Goal: Task Accomplishment & Management: Manage account settings

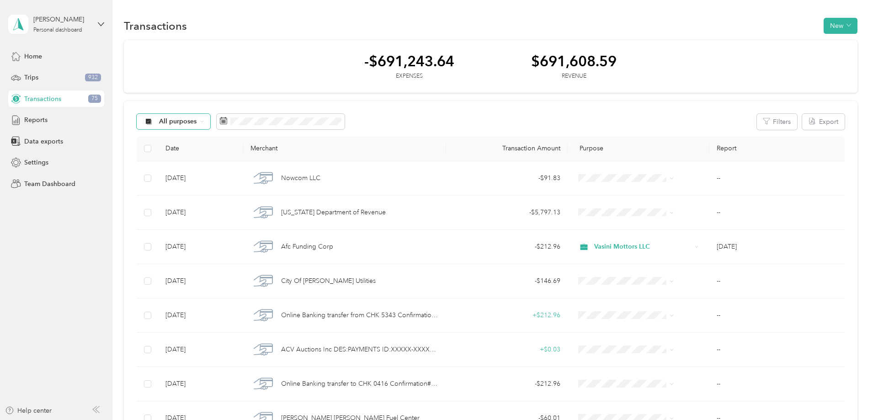
click at [197, 121] on span "All purposes" at bounding box center [178, 121] width 38 height 6
click at [237, 155] on span "Unclassified" at bounding box center [248, 155] width 56 height 10
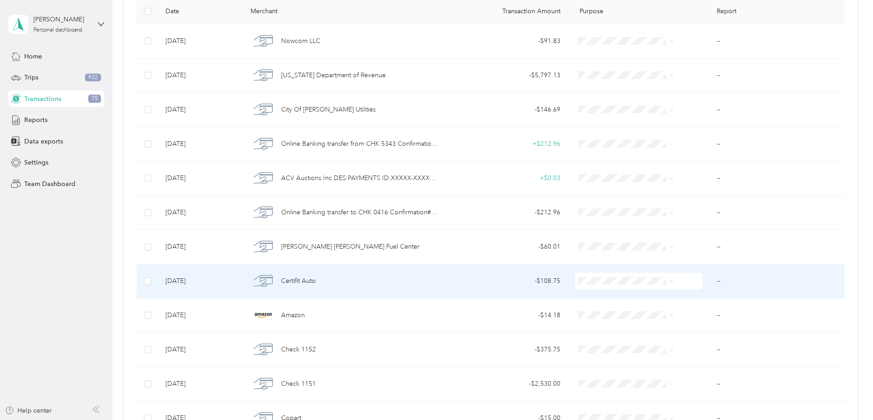
scroll to position [183, 0]
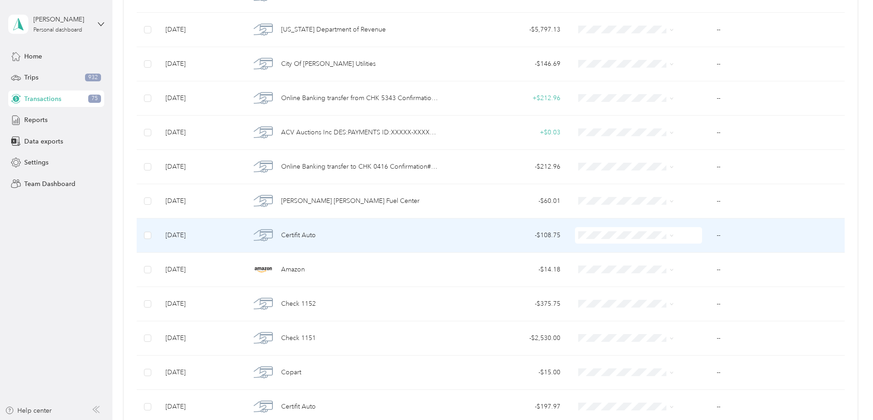
click at [316, 234] on span "Certifit Auto" at bounding box center [298, 235] width 35 height 10
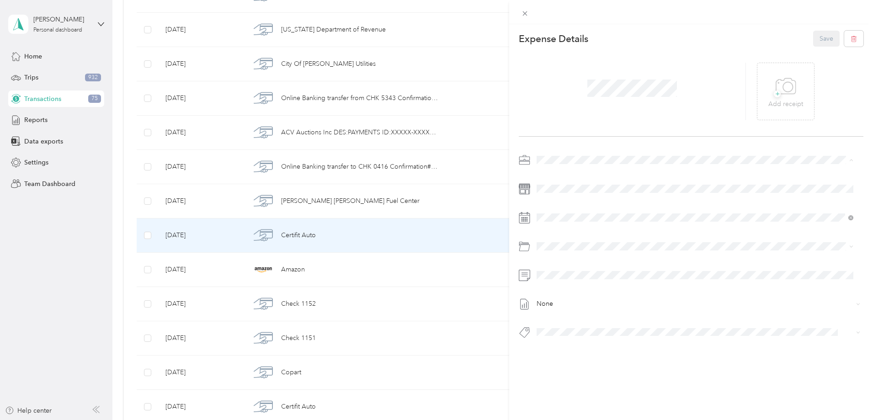
click at [562, 173] on span "Vasini Mottors LLC" at bounding box center [566, 176] width 53 height 8
click at [794, 94] on div "+ Add receipt" at bounding box center [786, 91] width 35 height 35
click at [606, 348] on span "2012 Toyota Avalon Limited Mb2564" at bounding box center [593, 347] width 94 height 8
click at [816, 35] on button "Save" at bounding box center [827, 39] width 27 height 16
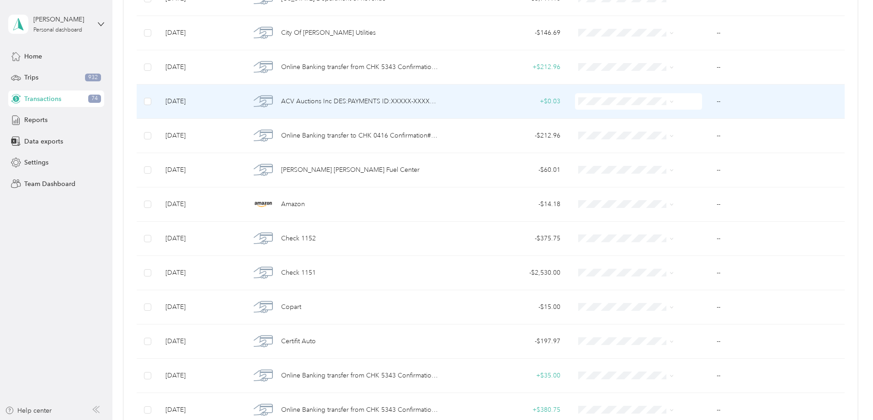
scroll to position [229, 0]
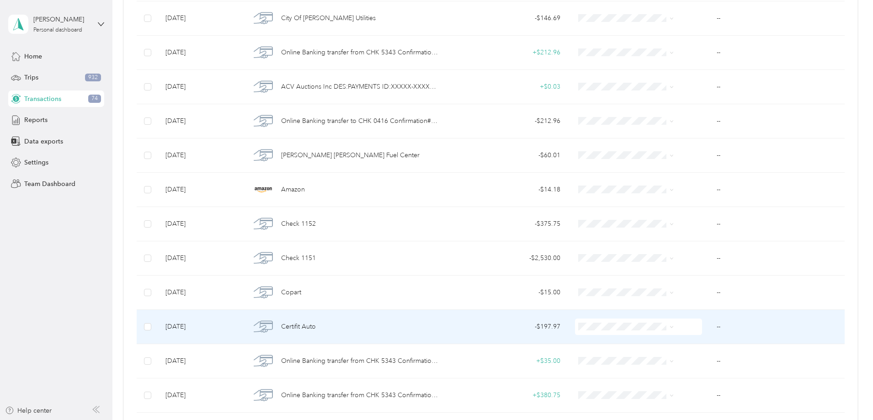
click at [316, 327] on span "Certifit Auto" at bounding box center [298, 327] width 35 height 10
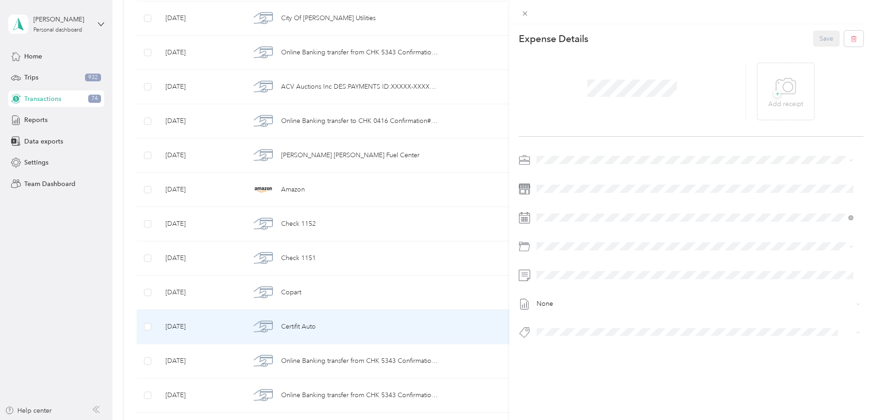
click at [608, 348] on span "2007 Toyota Camry Le Vb2592" at bounding box center [585, 348] width 78 height 8
click at [784, 86] on icon at bounding box center [786, 86] width 21 height 25
click at [817, 41] on button "Save" at bounding box center [827, 39] width 27 height 16
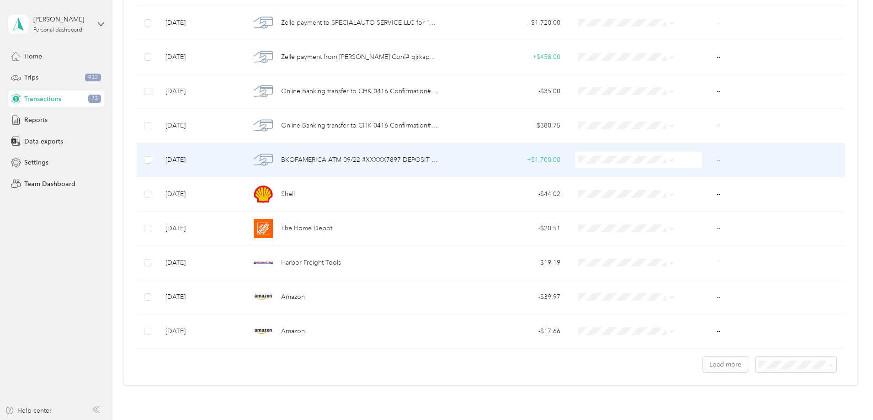
scroll to position [686, 0]
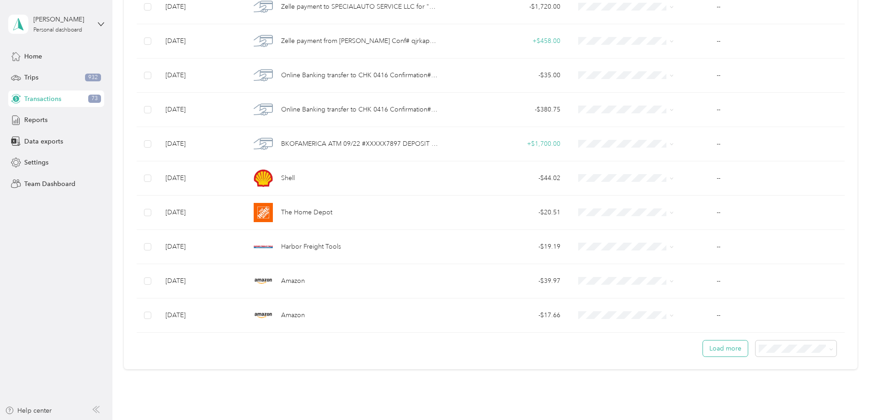
click at [703, 350] on button "Load more" at bounding box center [725, 349] width 45 height 16
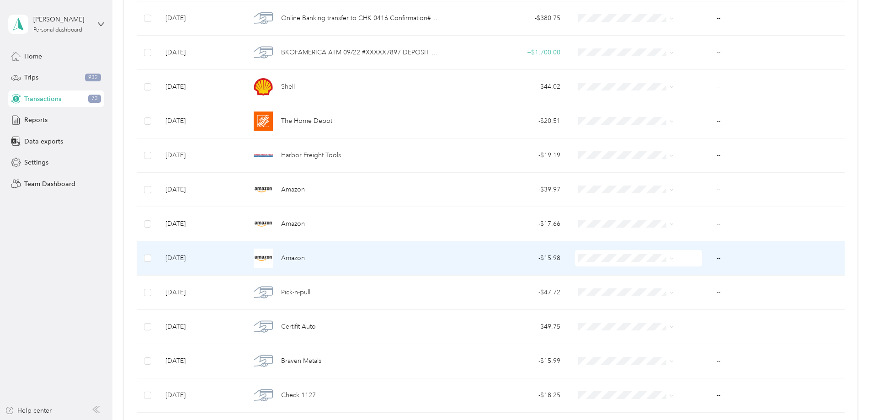
scroll to position [823, 0]
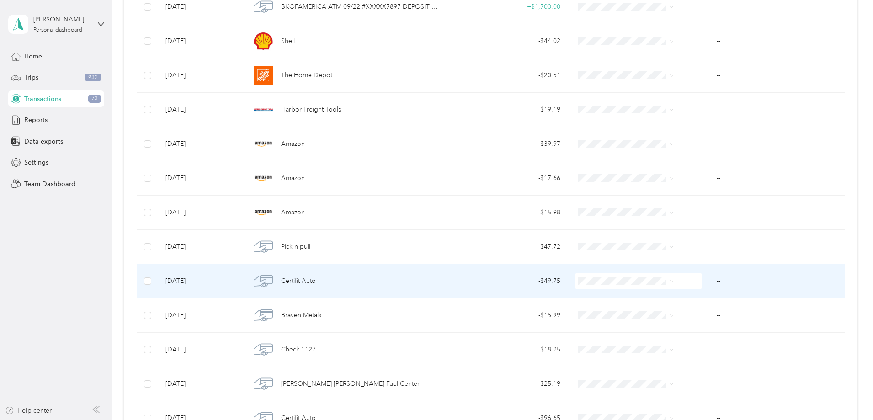
click at [316, 283] on span "Certifit Auto" at bounding box center [298, 281] width 35 height 10
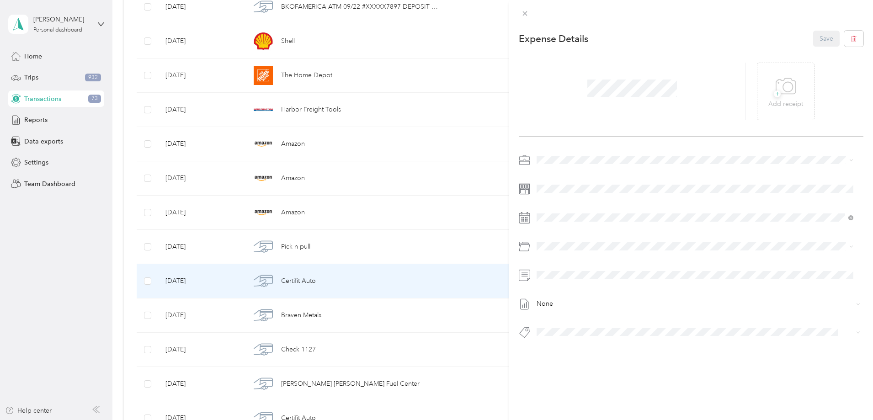
click at [576, 174] on span "Vasini Mottors LLC" at bounding box center [566, 176] width 53 height 8
click at [588, 349] on span "2013 Hyundai Elantra Limited Mb2583" at bounding box center [595, 348] width 98 height 8
click at [777, 108] on p "Add receipt" at bounding box center [786, 104] width 35 height 10
click at [819, 42] on button "Save" at bounding box center [827, 39] width 27 height 16
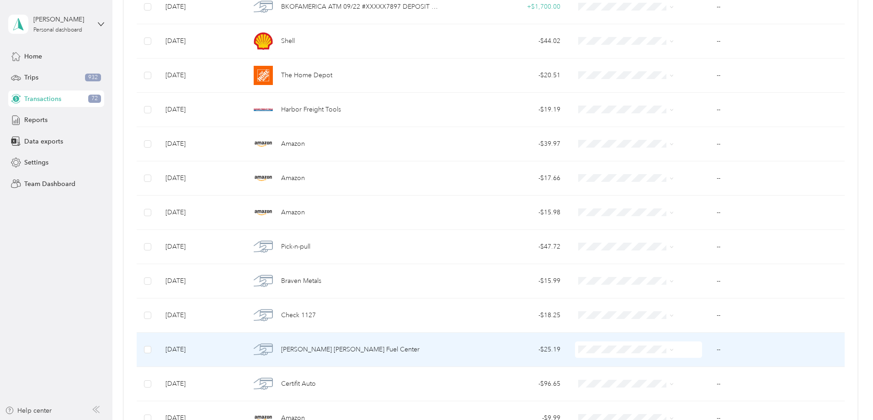
scroll to position [869, 0]
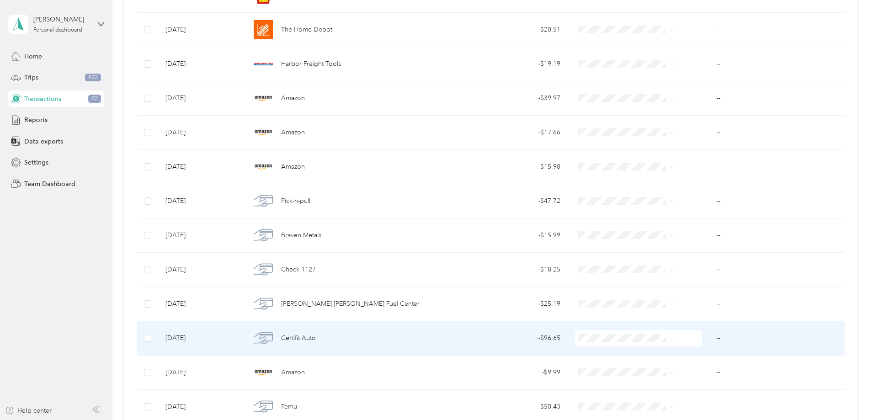
click at [538, 339] on div "- $96.65" at bounding box center [507, 338] width 107 height 10
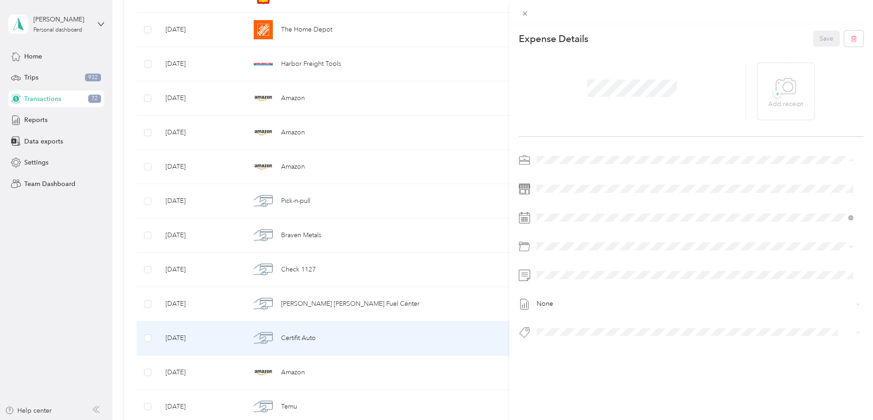
click at [567, 174] on span "Vasini Mottors LLC" at bounding box center [566, 176] width 53 height 8
click at [604, 348] on span "2009 Toyota Prius Vb2551" at bounding box center [578, 348] width 65 height 8
click at [787, 97] on icon at bounding box center [786, 86] width 21 height 25
click at [817, 38] on button "Save" at bounding box center [827, 39] width 27 height 16
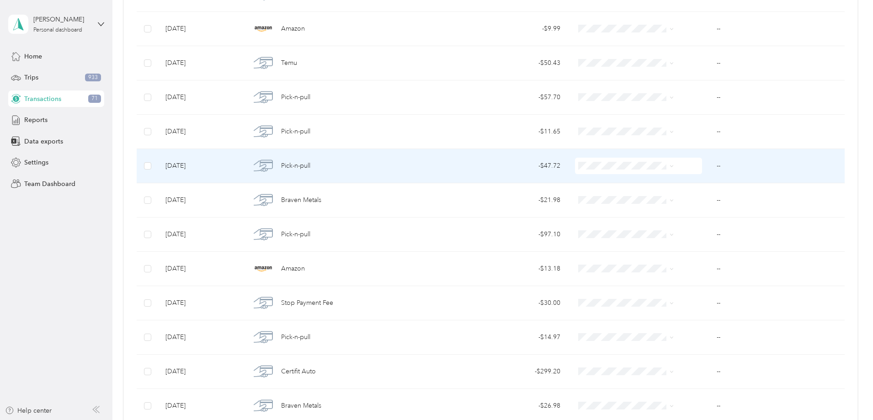
scroll to position [1189, 0]
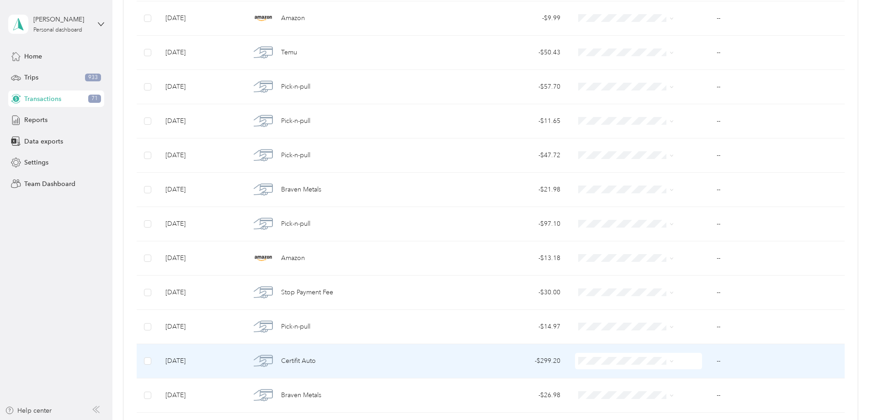
click at [540, 360] on div "- $299.20" at bounding box center [507, 361] width 107 height 10
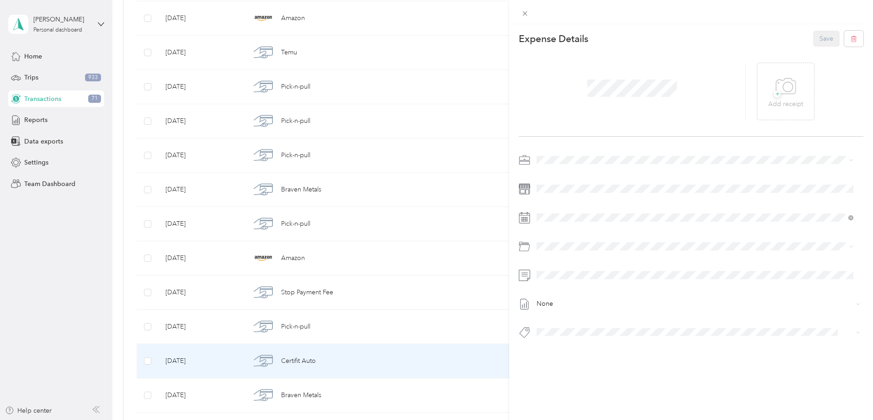
click at [564, 177] on div "Vasini Mottors LLC" at bounding box center [695, 173] width 311 height 10
click at [616, 348] on span "2007 Toyota Camry Le Vb2592" at bounding box center [585, 348] width 78 height 8
click at [787, 104] on p "Add receipt" at bounding box center [786, 104] width 35 height 10
click at [771, 93] on icon at bounding box center [773, 91] width 8 height 5
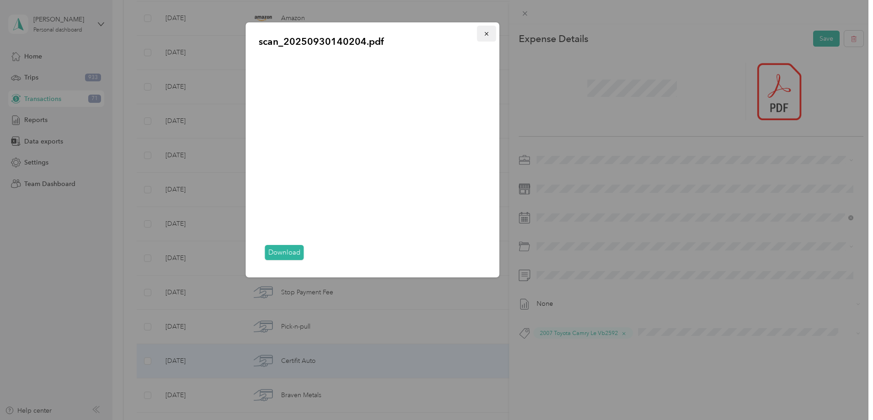
click at [487, 33] on icon "button" at bounding box center [487, 34] width 6 height 6
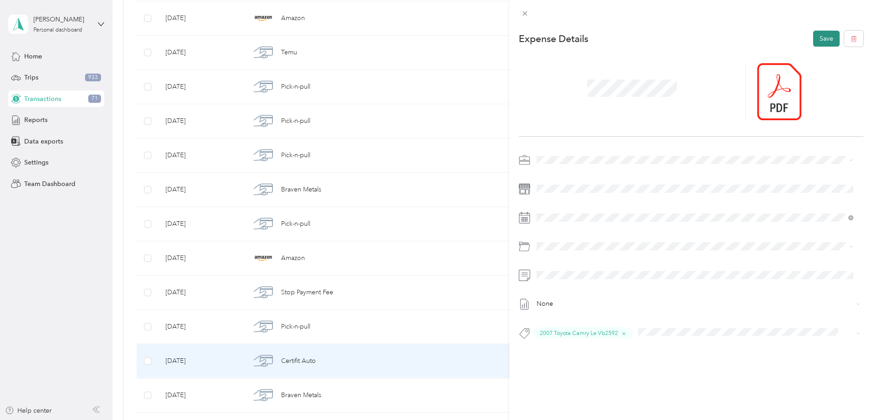
click at [820, 43] on button "Save" at bounding box center [827, 39] width 27 height 16
